Goal: Information Seeking & Learning: Learn about a topic

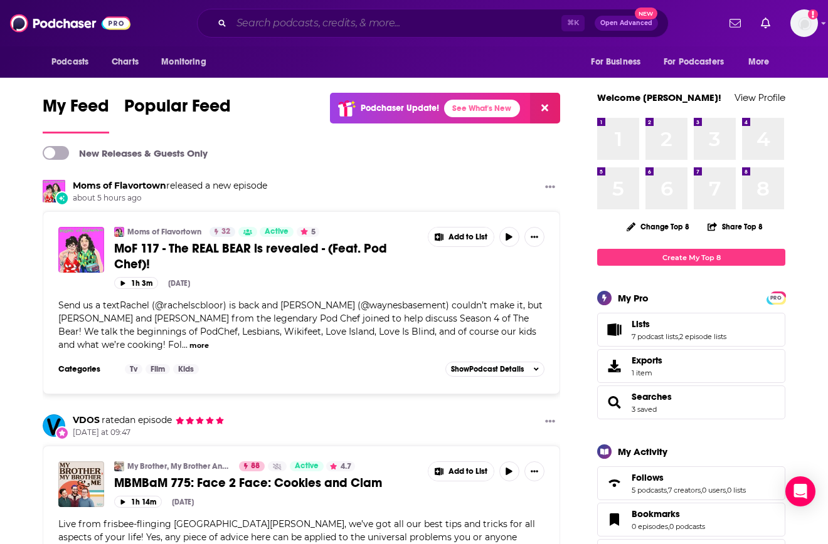
click at [298, 18] on input "Search podcasts, credits, & more..." at bounding box center [396, 23] width 330 height 20
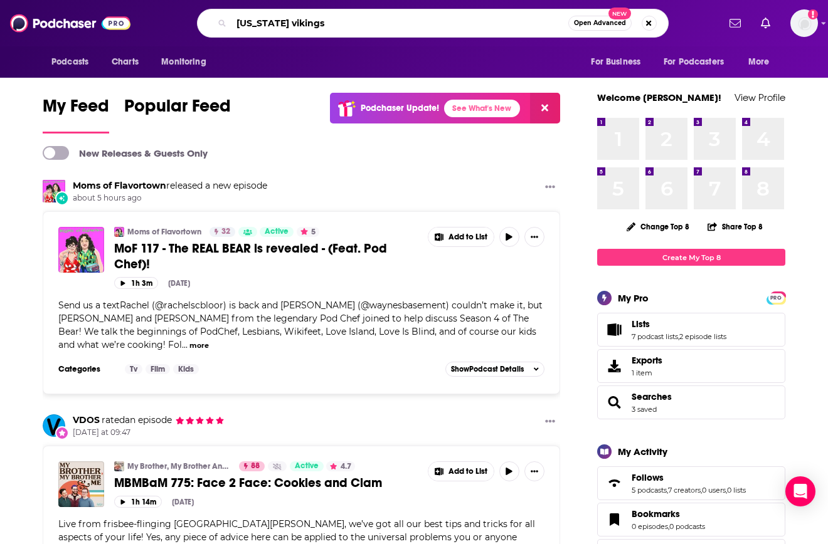
type input "[US_STATE] vikings"
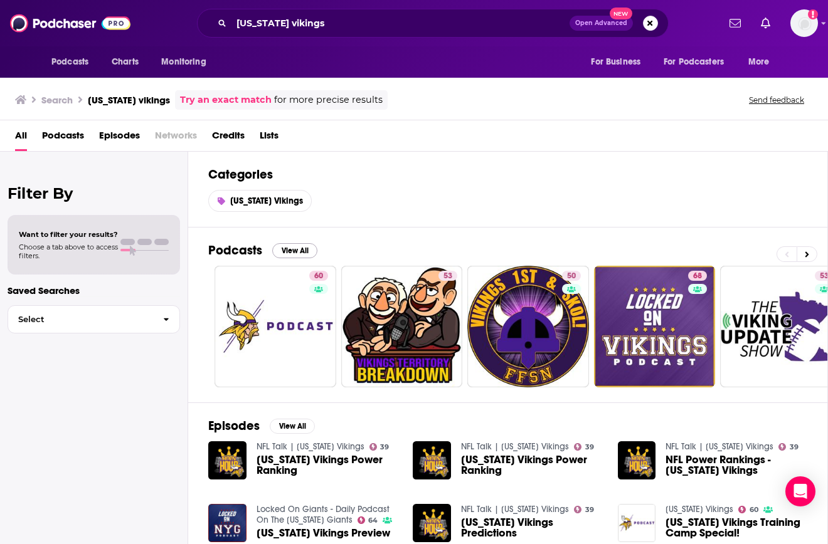
click at [292, 256] on button "View All" at bounding box center [294, 250] width 45 height 15
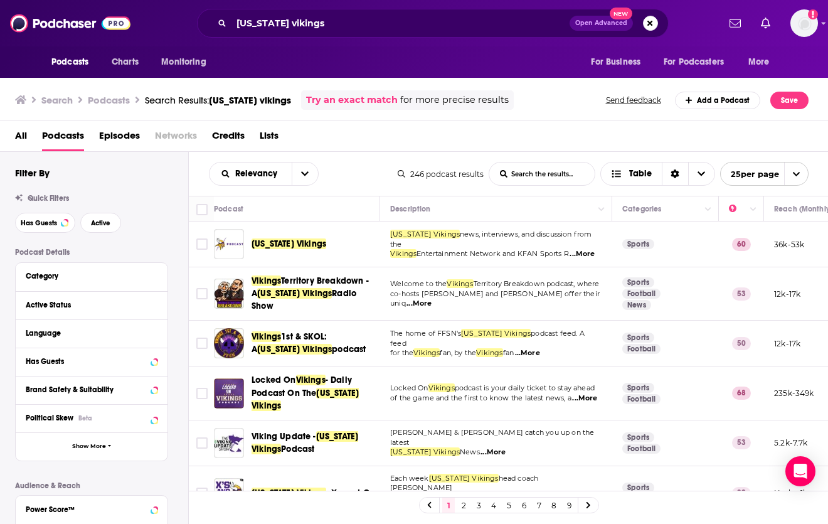
click at [363, 178] on div "Relevancy List Search Input Search the results... Table" at bounding box center [303, 174] width 189 height 24
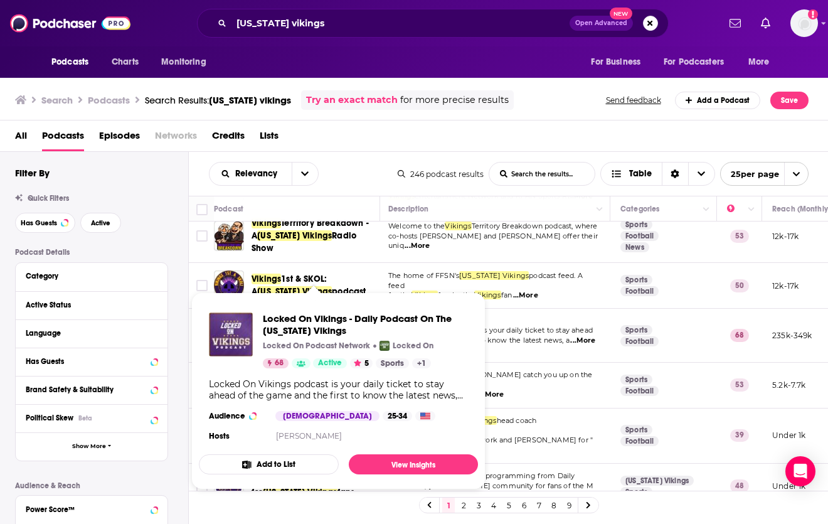
click at [340, 156] on div "Relevancy List Search Input Search the results... Table 246 podcast results Lis…" at bounding box center [509, 174] width 640 height 44
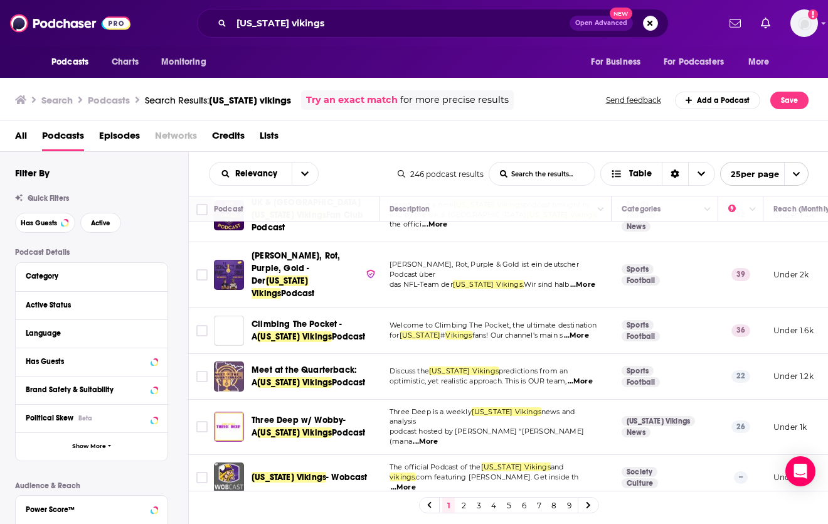
scroll to position [910, 1]
